Goal: Task Accomplishment & Management: Manage account settings

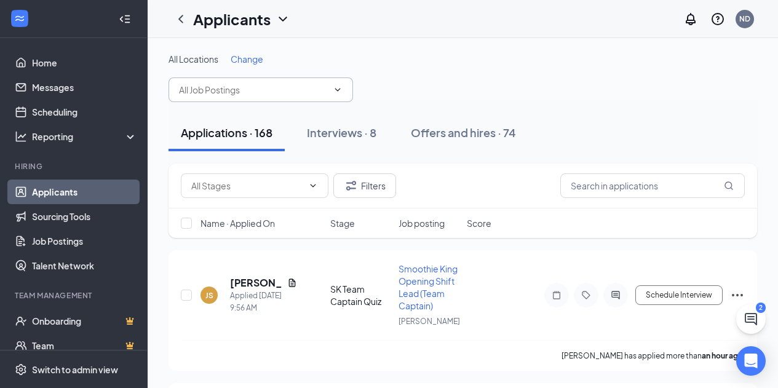
click at [269, 89] on input "text" at bounding box center [253, 90] width 149 height 14
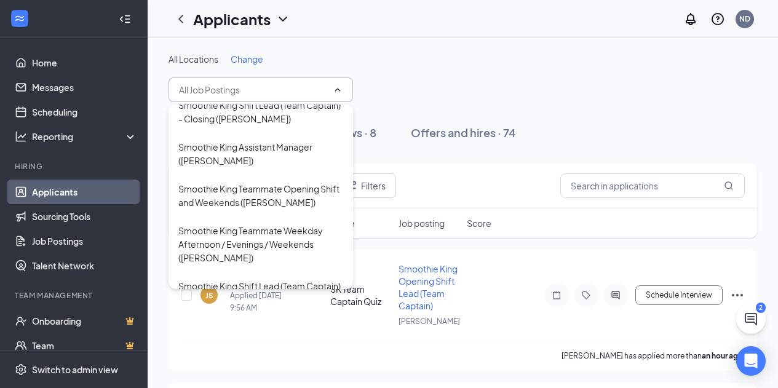
scroll to position [593, 0]
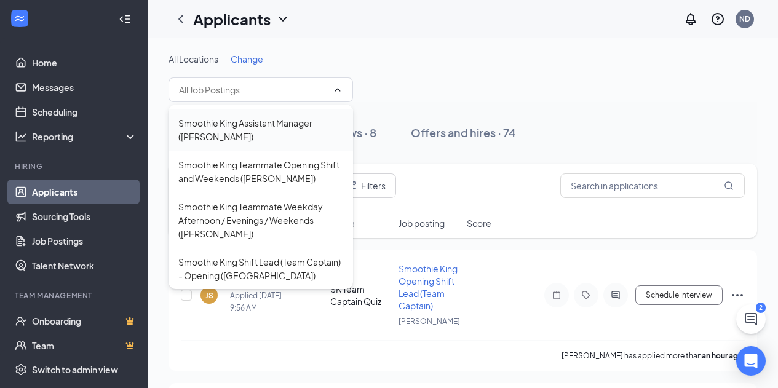
click at [312, 143] on div "Smoothie King Assistant Manager (SK O'Connor)" at bounding box center [260, 129] width 165 height 27
type input "Smoothie King Assistant Manager (SK O'Connor)"
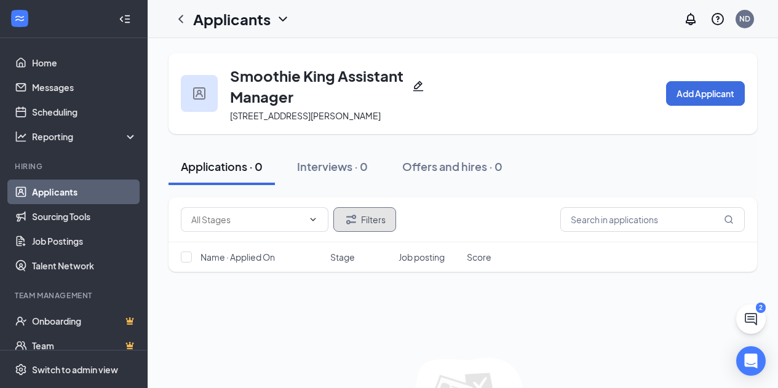
click at [389, 214] on button "Filters" at bounding box center [364, 219] width 63 height 25
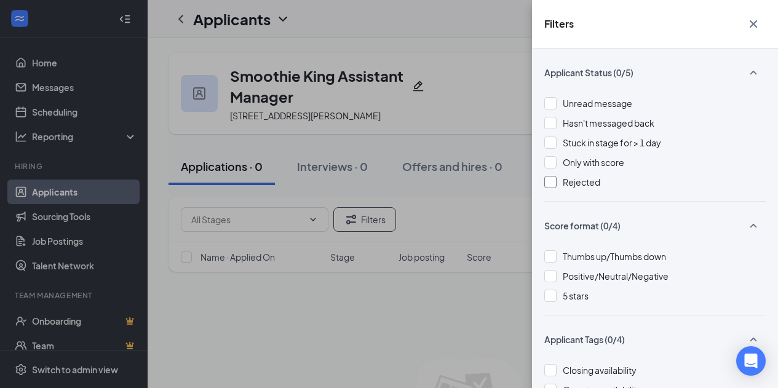
click at [551, 181] on div at bounding box center [550, 182] width 12 height 12
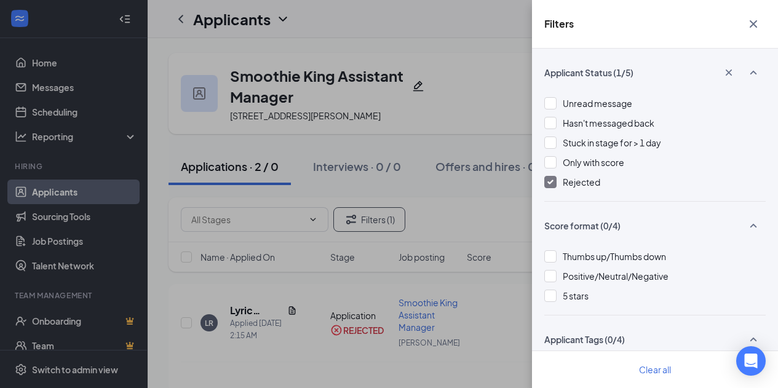
click at [472, 202] on div "Filters Applicant Status (1/5) Unread message Hasn't messaged back Stuck in sta…" at bounding box center [389, 194] width 778 height 388
click at [752, 25] on icon "Cross" at bounding box center [752, 23] width 7 height 7
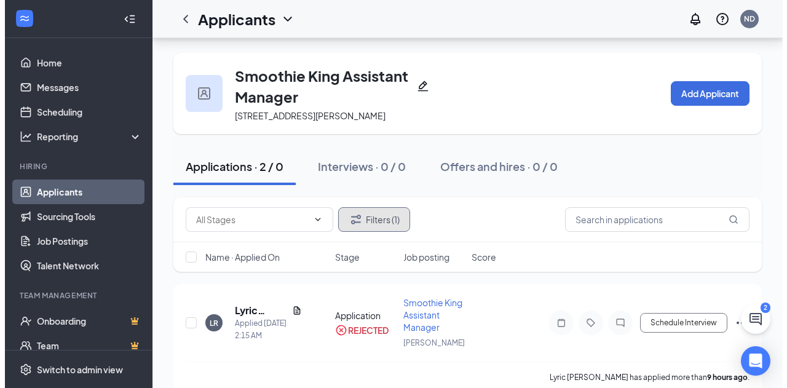
scroll to position [138, 0]
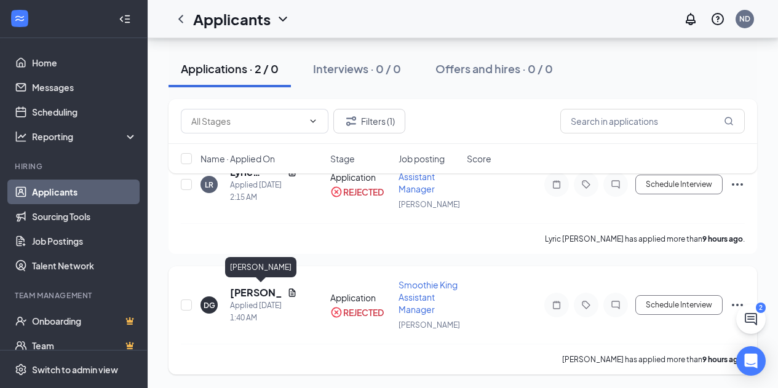
click at [242, 286] on h5 "[PERSON_NAME]" at bounding box center [256, 293] width 52 height 14
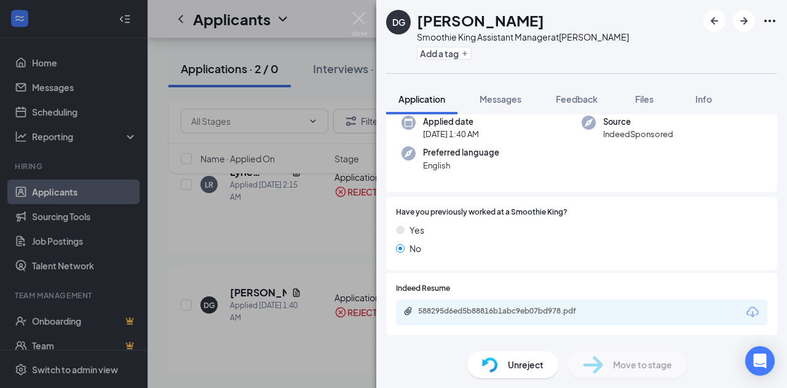
scroll to position [130, 0]
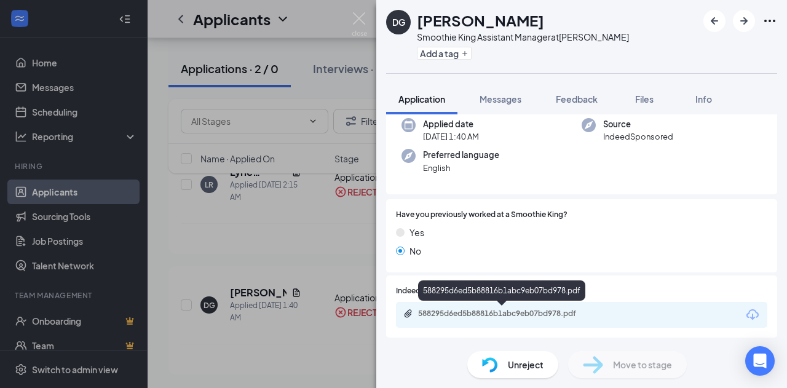
click at [560, 312] on div "588295d6ed5b88816b1abc9eb07bd978.pdf" at bounding box center [504, 314] width 172 height 10
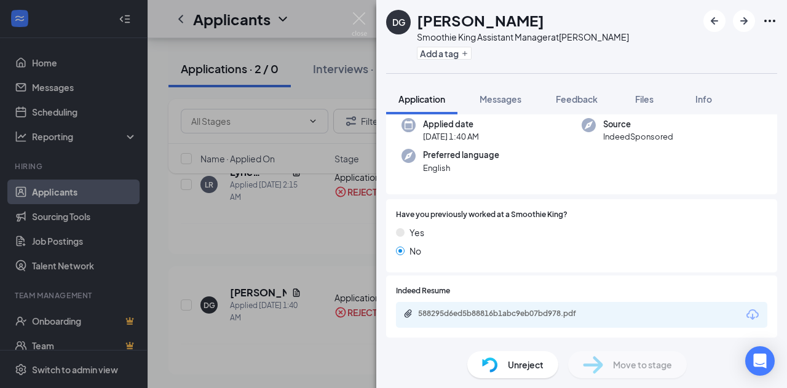
click at [745, 312] on icon "Download" at bounding box center [752, 314] width 15 height 15
click at [574, 317] on div "588295d6ed5b88816b1abc9eb07bd978.pdf" at bounding box center [504, 314] width 172 height 10
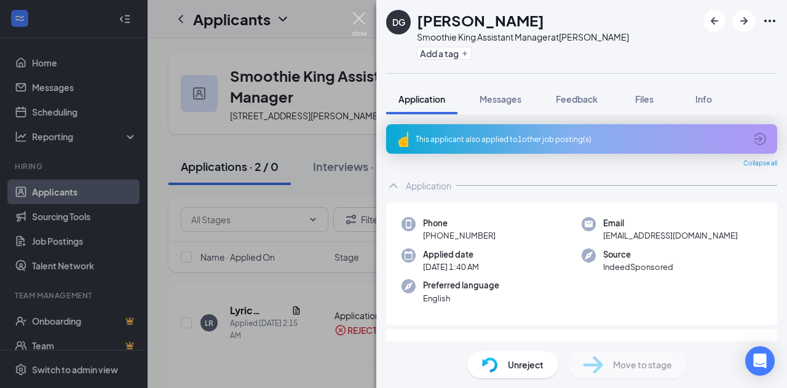
click at [363, 19] on img at bounding box center [359, 24] width 15 height 24
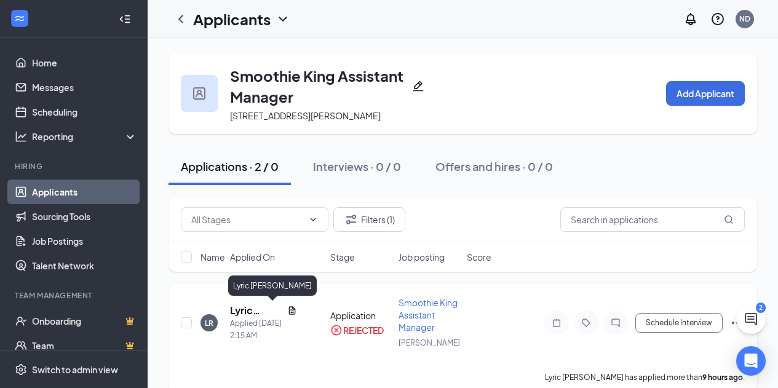
click at [248, 308] on h5 "Lyric [PERSON_NAME]" at bounding box center [256, 311] width 52 height 14
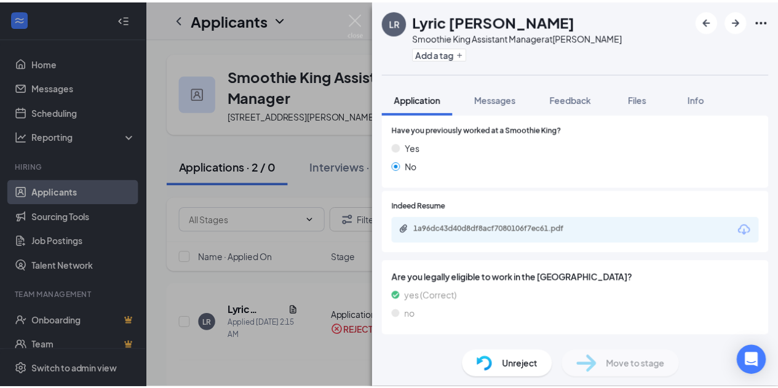
scroll to position [189, 0]
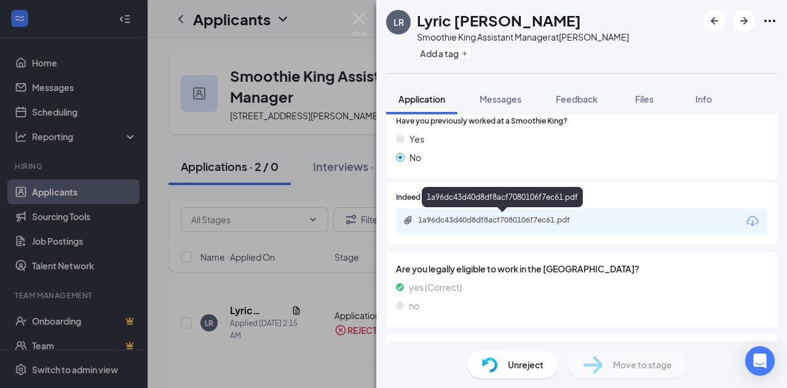
click at [551, 220] on div "1a96dc43d40d8df8acf7080106f7ec61.pdf" at bounding box center [504, 220] width 172 height 10
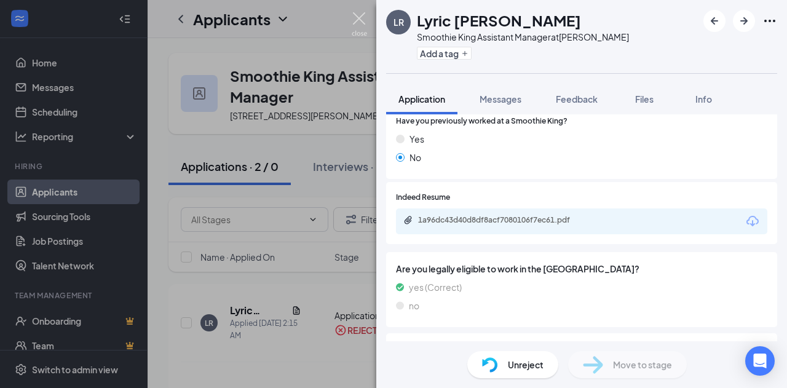
click at [361, 17] on img at bounding box center [359, 24] width 15 height 24
